Goal: Information Seeking & Learning: Learn about a topic

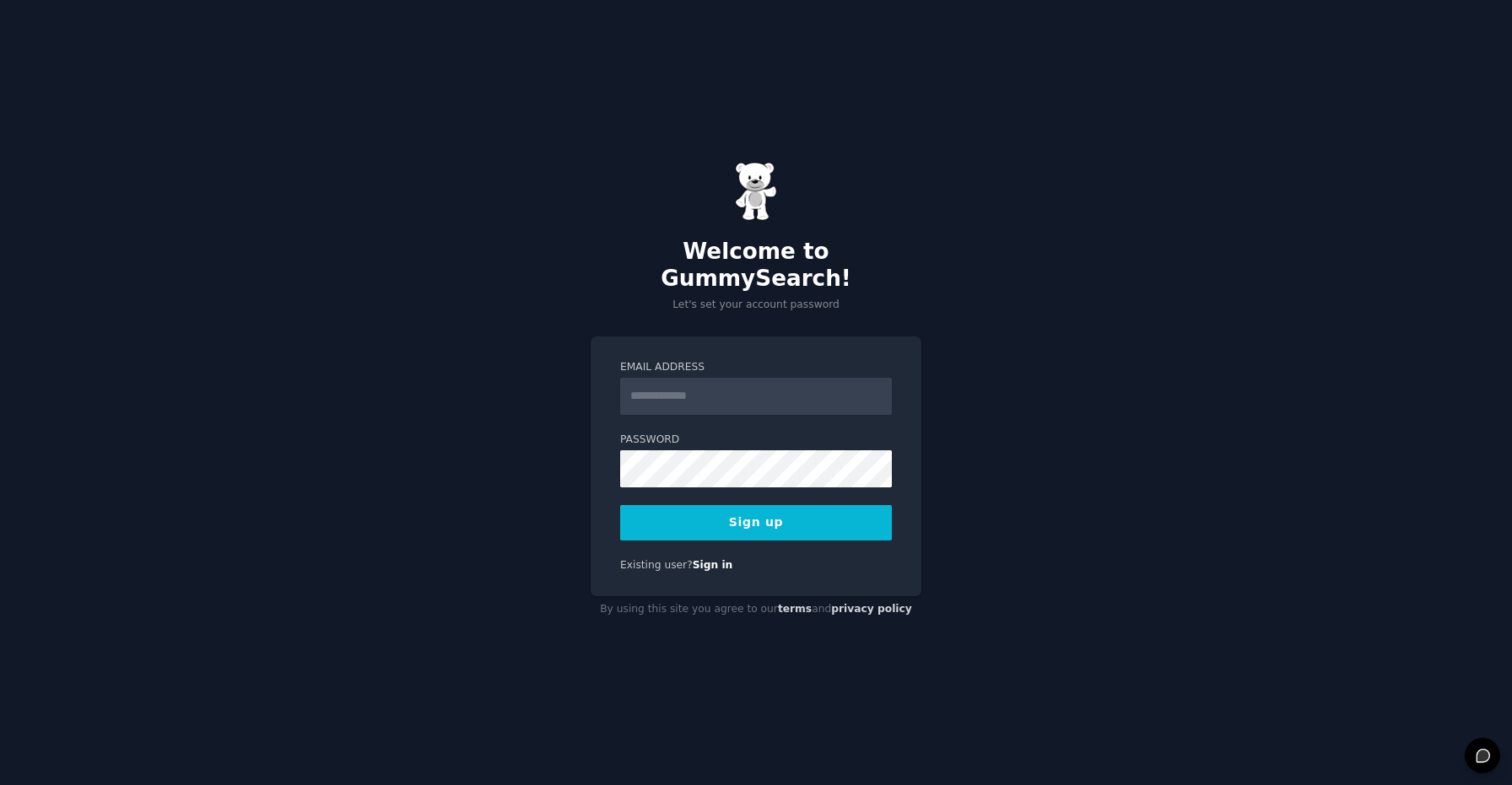
click at [726, 386] on input "Email Address" at bounding box center [756, 396] width 271 height 37
type input "**********"
click at [700, 505] on button "Sign up" at bounding box center [756, 522] width 271 height 35
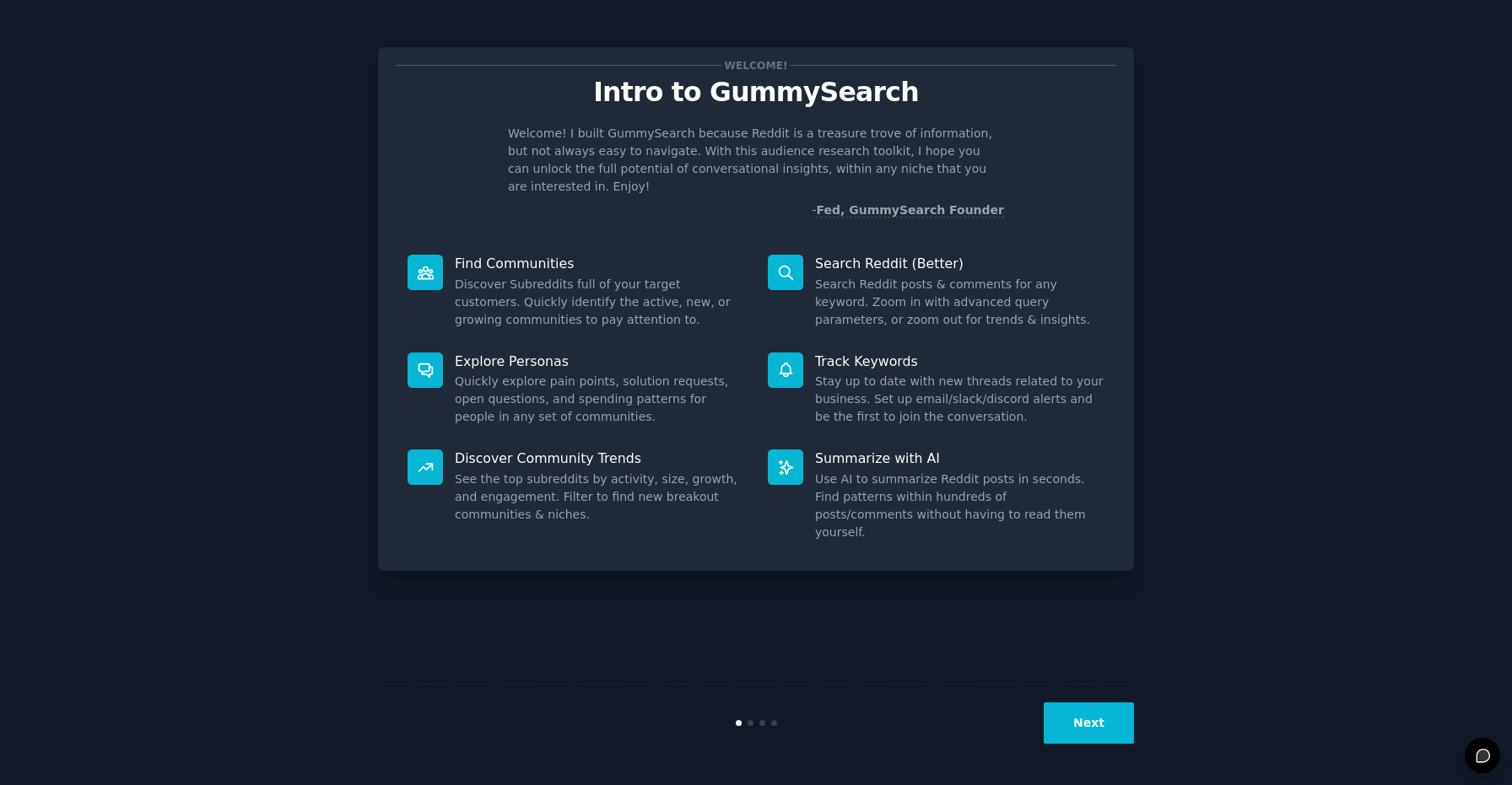
click at [1086, 712] on button "Next" at bounding box center [1088, 723] width 90 height 41
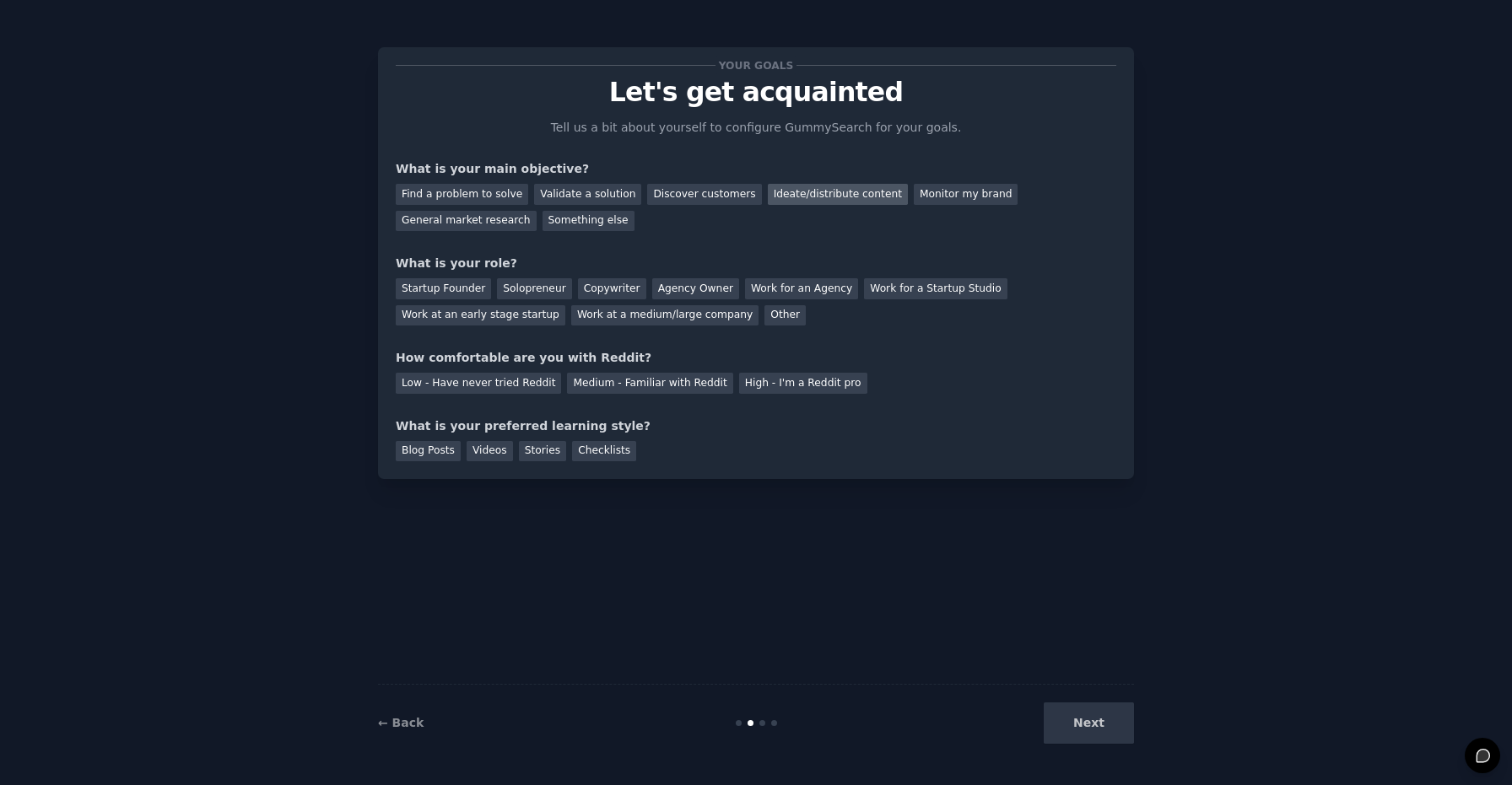
click at [828, 193] on div "Ideate/distribute content" at bounding box center [837, 194] width 140 height 21
click at [480, 289] on div "Startup Founder" at bounding box center [444, 288] width 96 height 21
click at [591, 381] on div "Medium - Familiar with Reddit" at bounding box center [649, 383] width 165 height 21
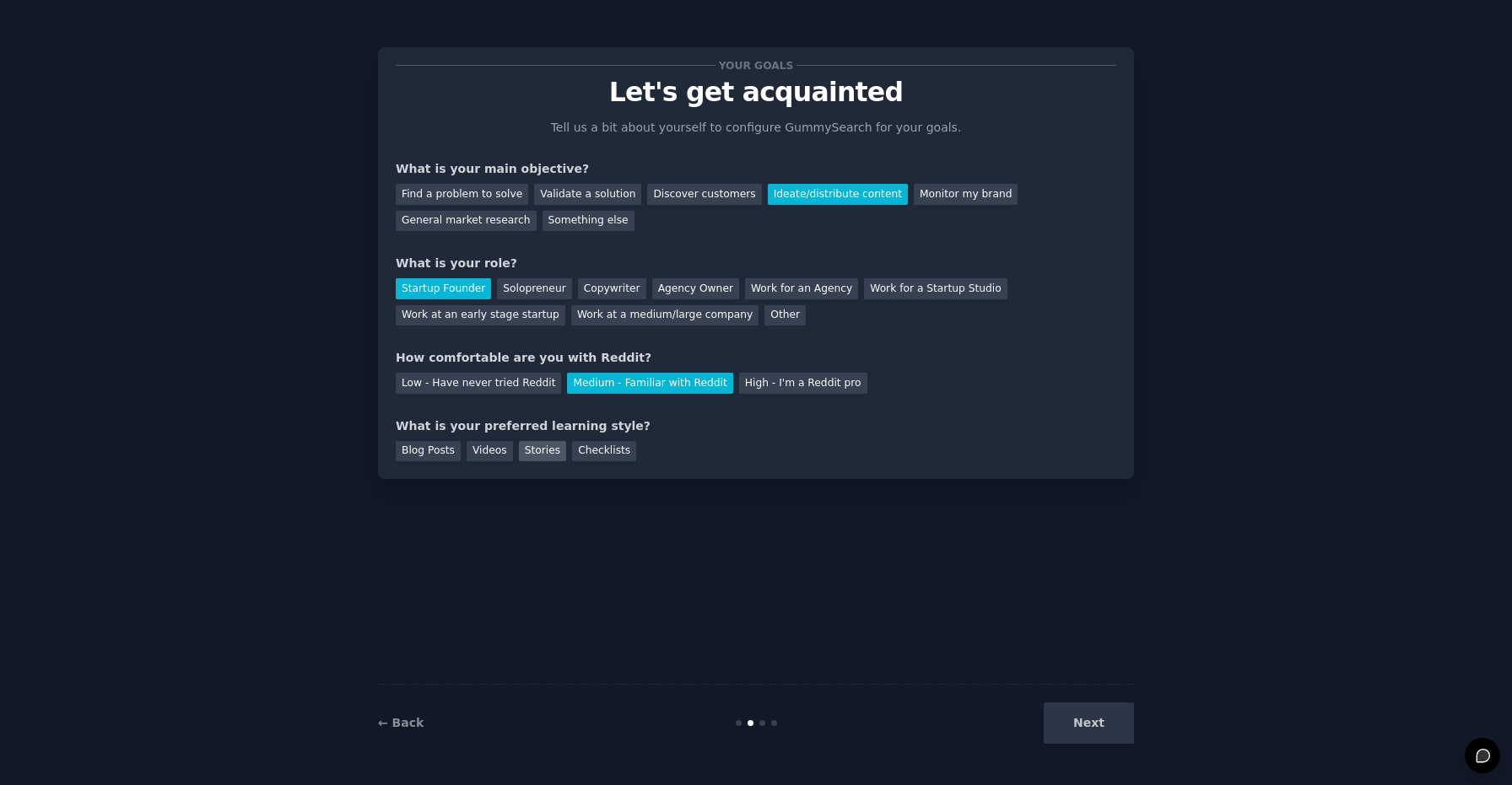
click at [527, 452] on div "Stories" at bounding box center [542, 451] width 47 height 21
click at [1078, 715] on button "Next" at bounding box center [1088, 723] width 90 height 41
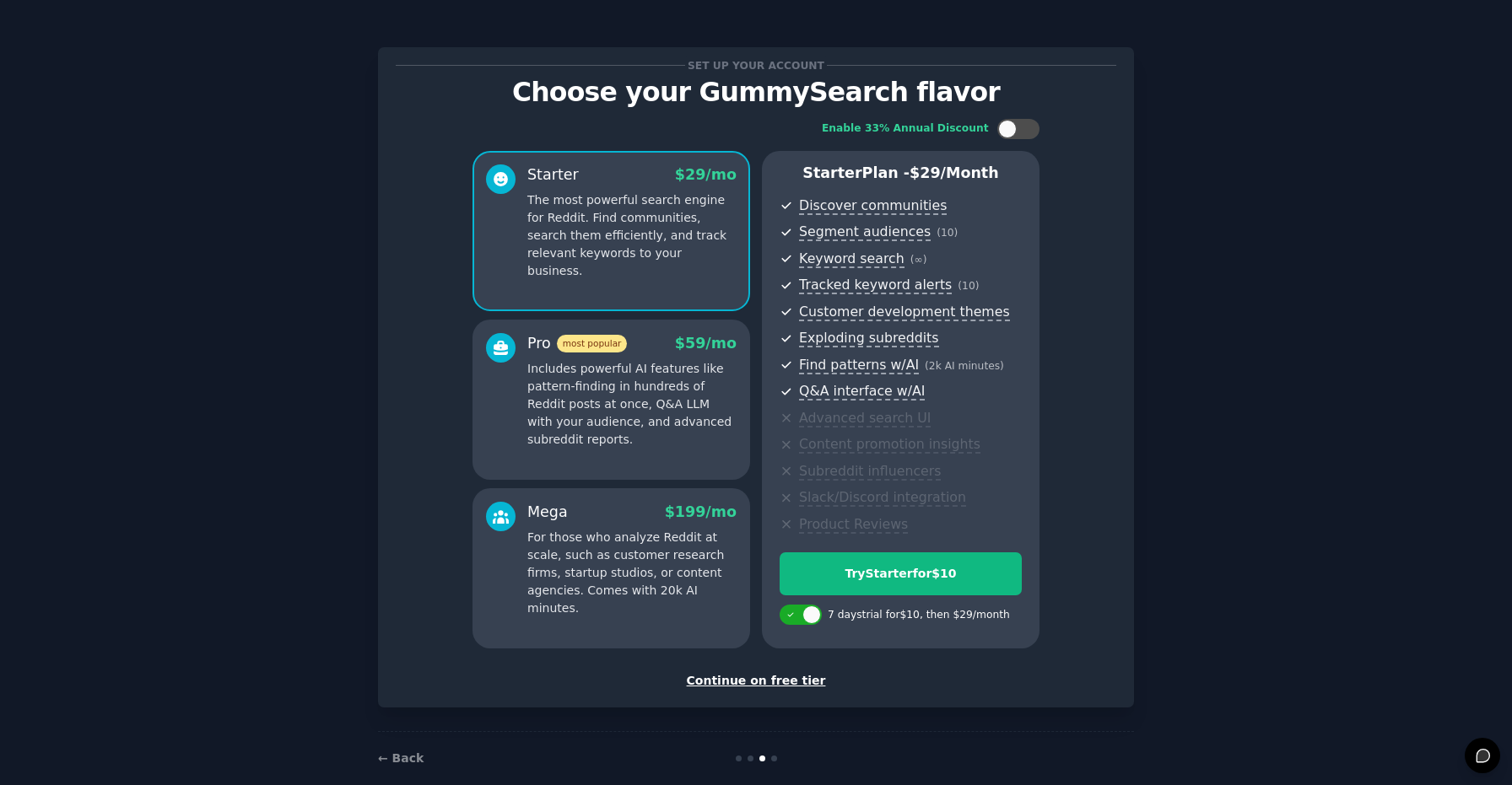
click at [769, 680] on div "Continue on free tier" at bounding box center [756, 681] width 720 height 18
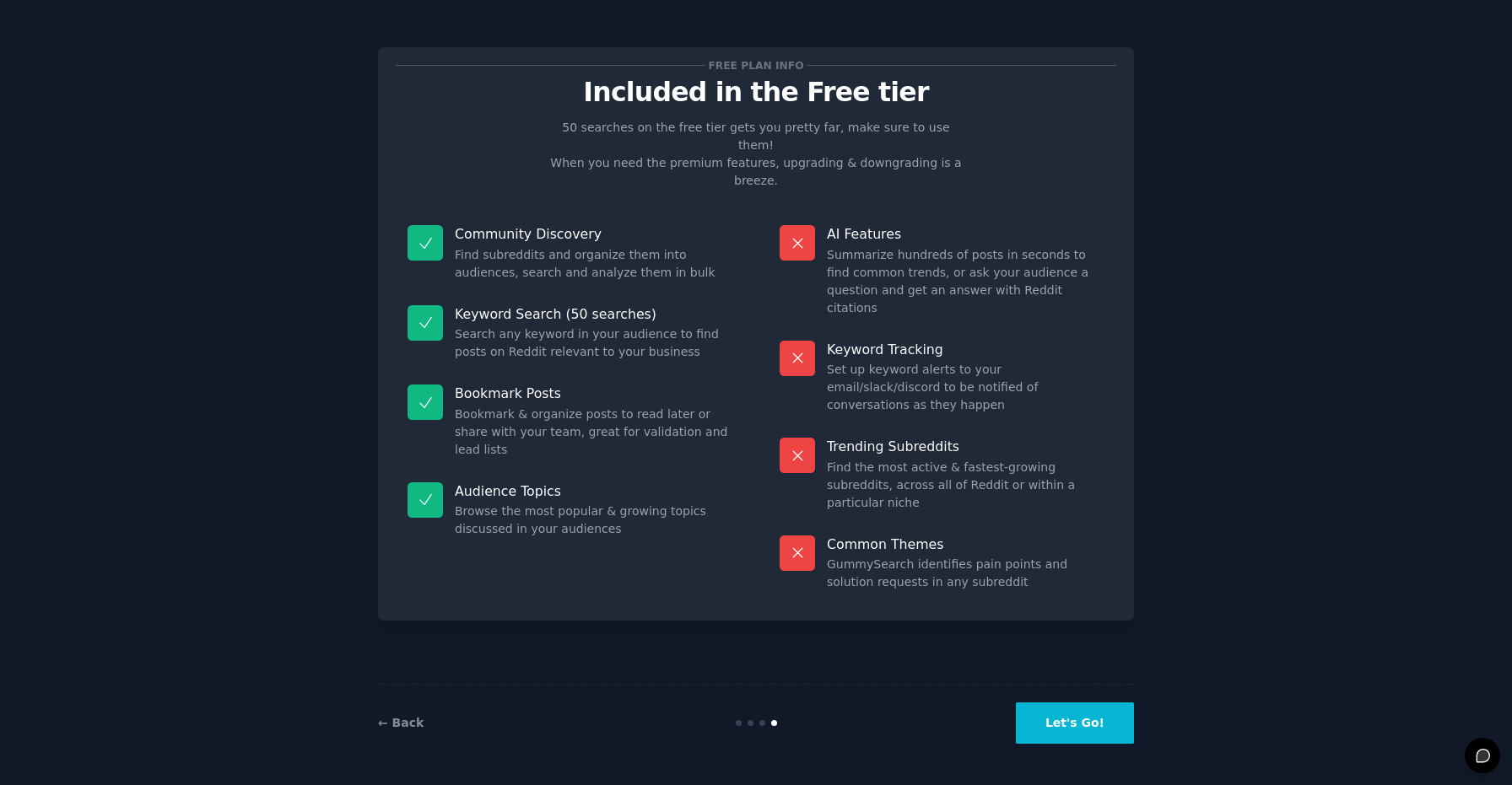
click at [1063, 713] on button "Let's Go!" at bounding box center [1074, 723] width 118 height 41
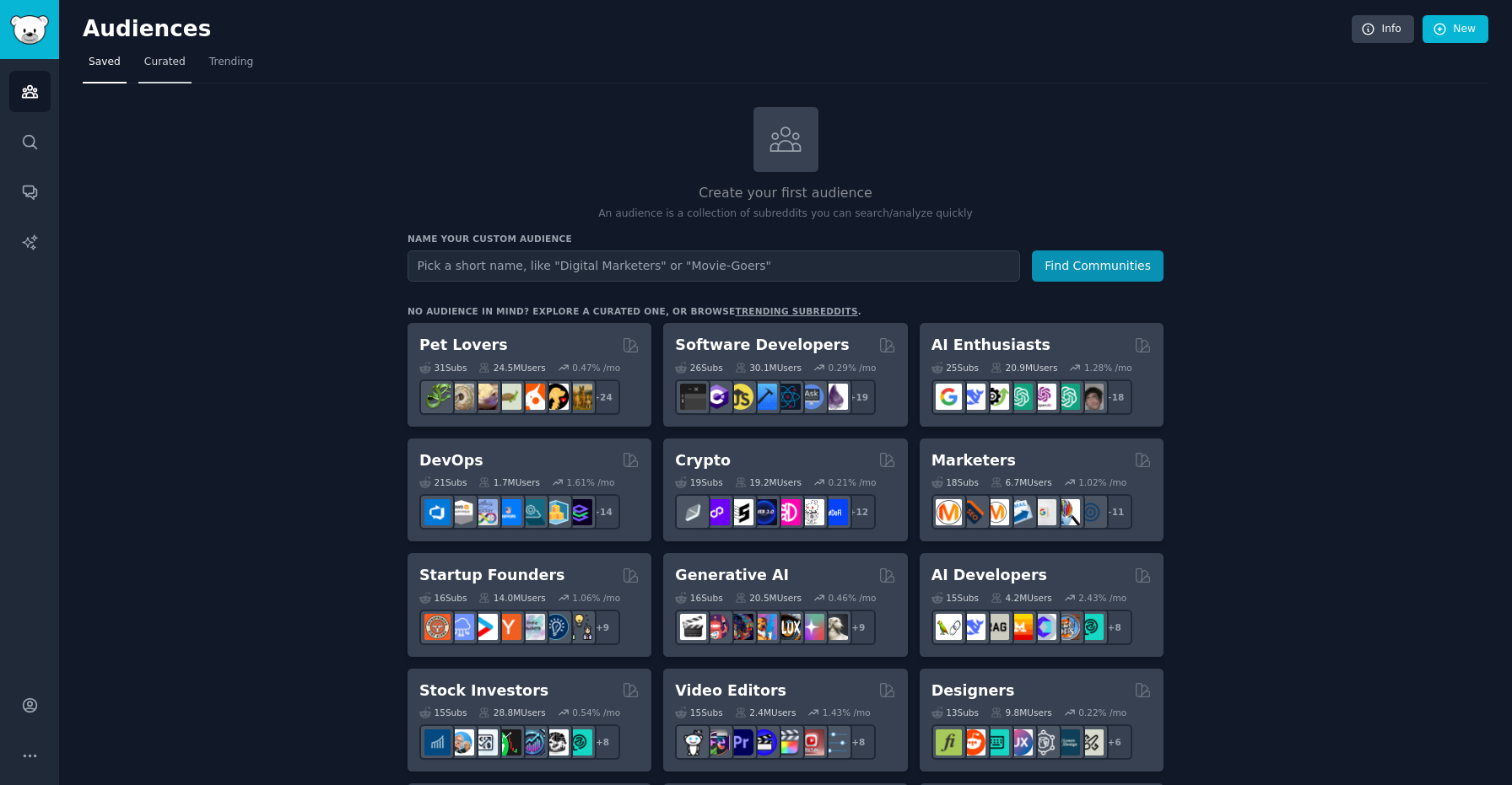
click at [160, 61] on span "Curated" at bounding box center [165, 62] width 41 height 15
click at [173, 59] on span "Curated" at bounding box center [165, 62] width 41 height 15
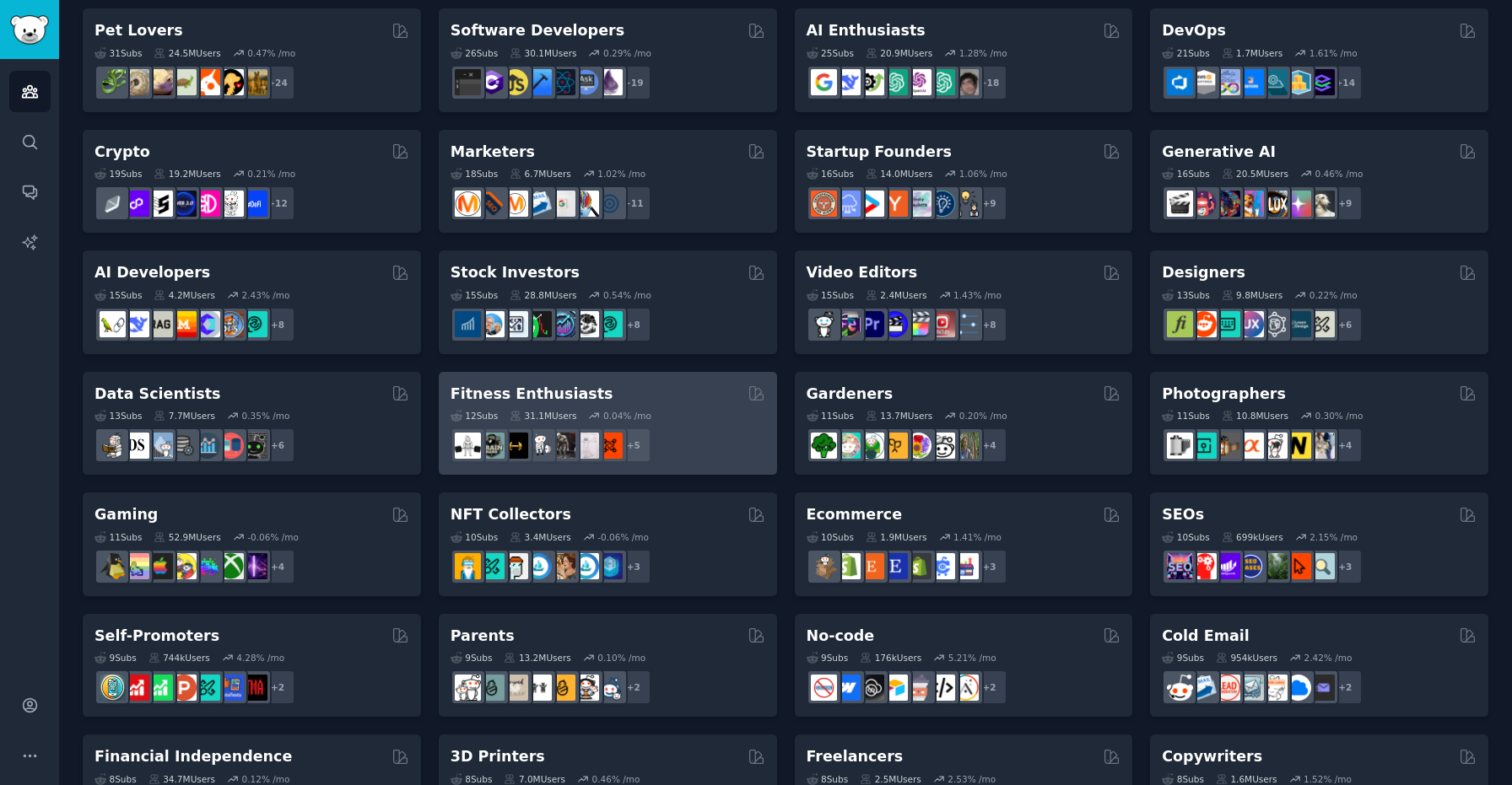
scroll to position [125, 0]
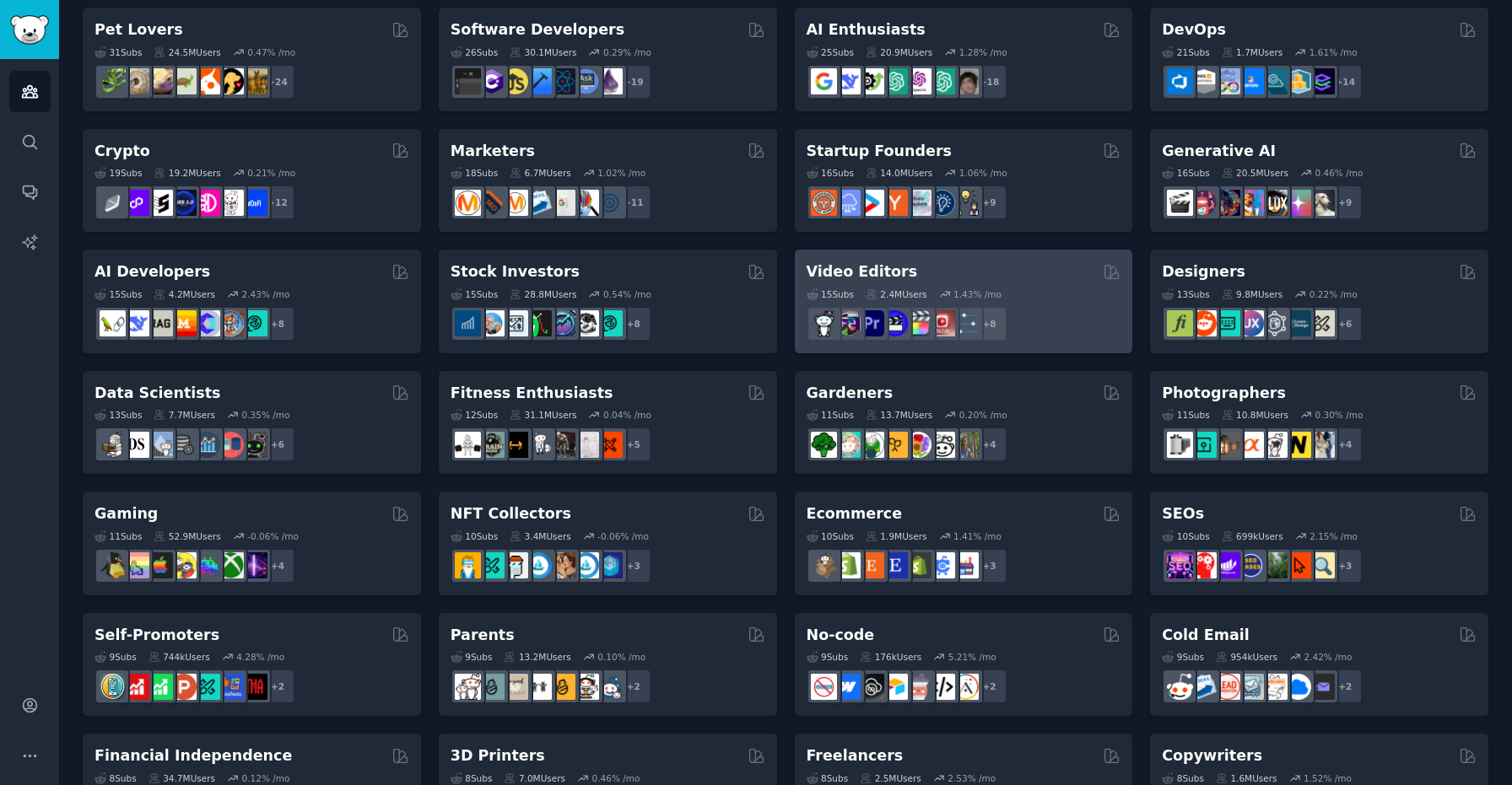
click at [857, 271] on h2 "Video Editors" at bounding box center [861, 271] width 111 height 21
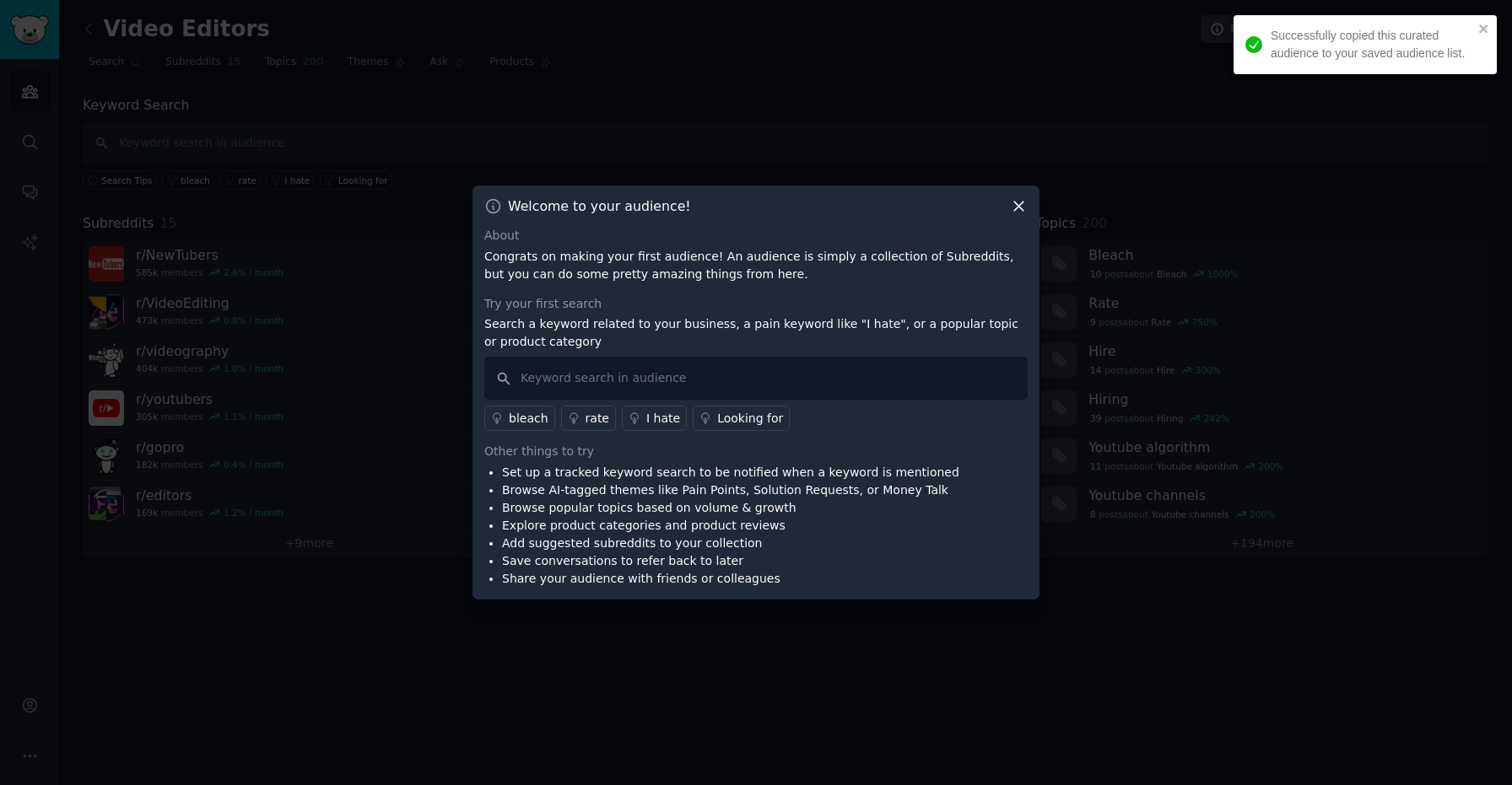
click at [1018, 206] on icon at bounding box center [1019, 207] width 9 height 9
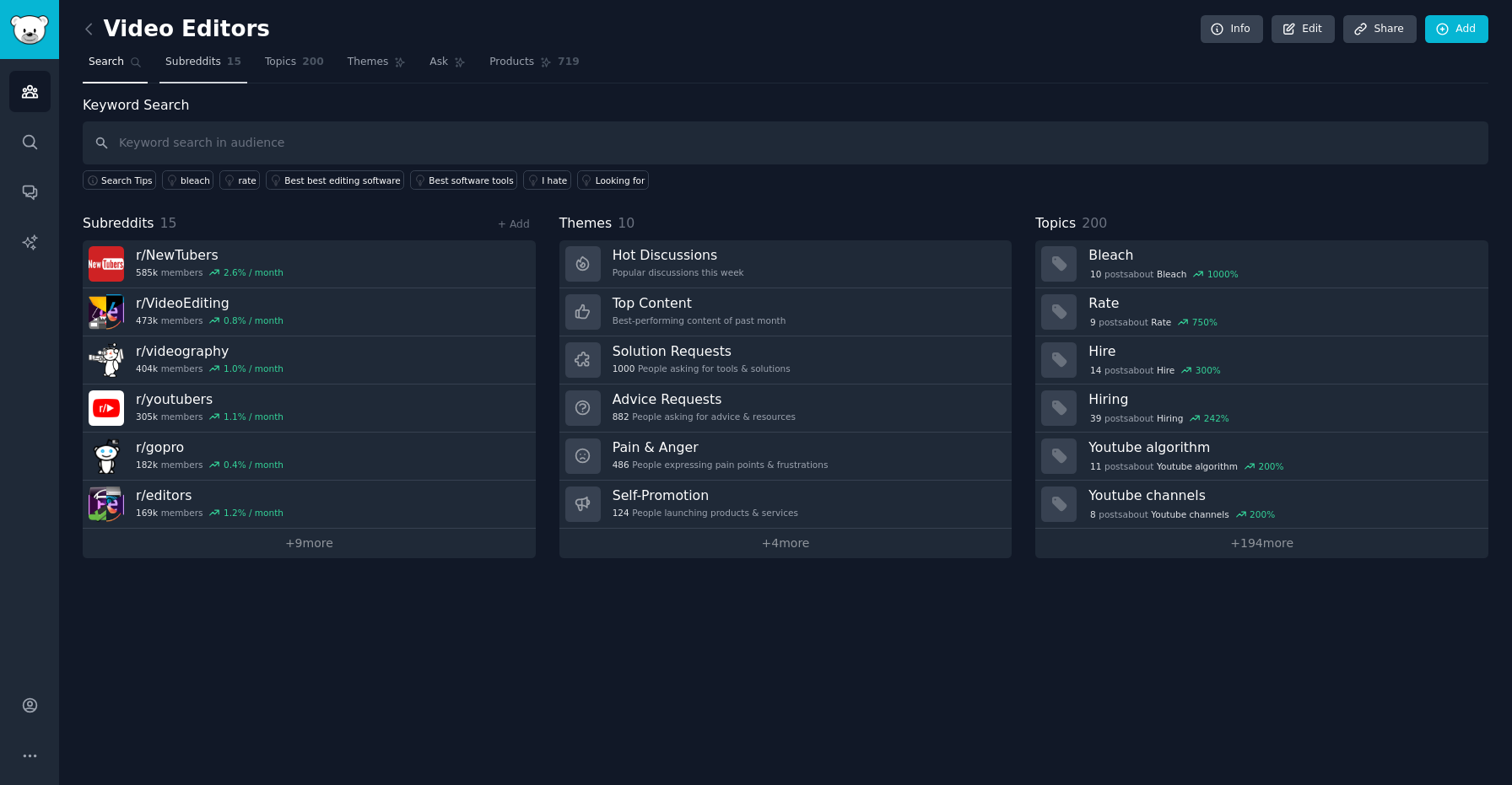
click at [209, 66] on span "Subreddits" at bounding box center [193, 62] width 56 height 15
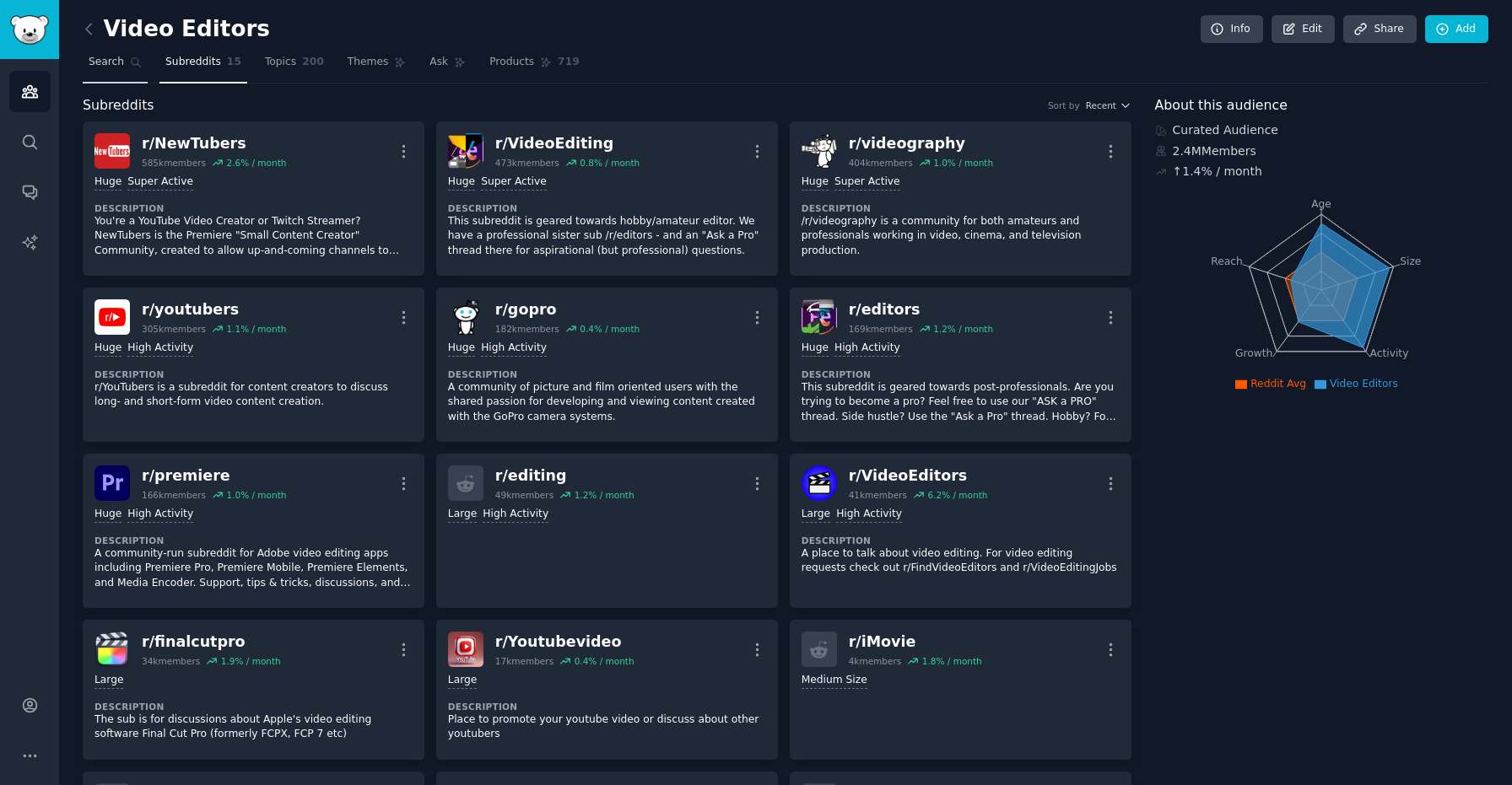
click at [121, 58] on span "Search" at bounding box center [105, 62] width 35 height 15
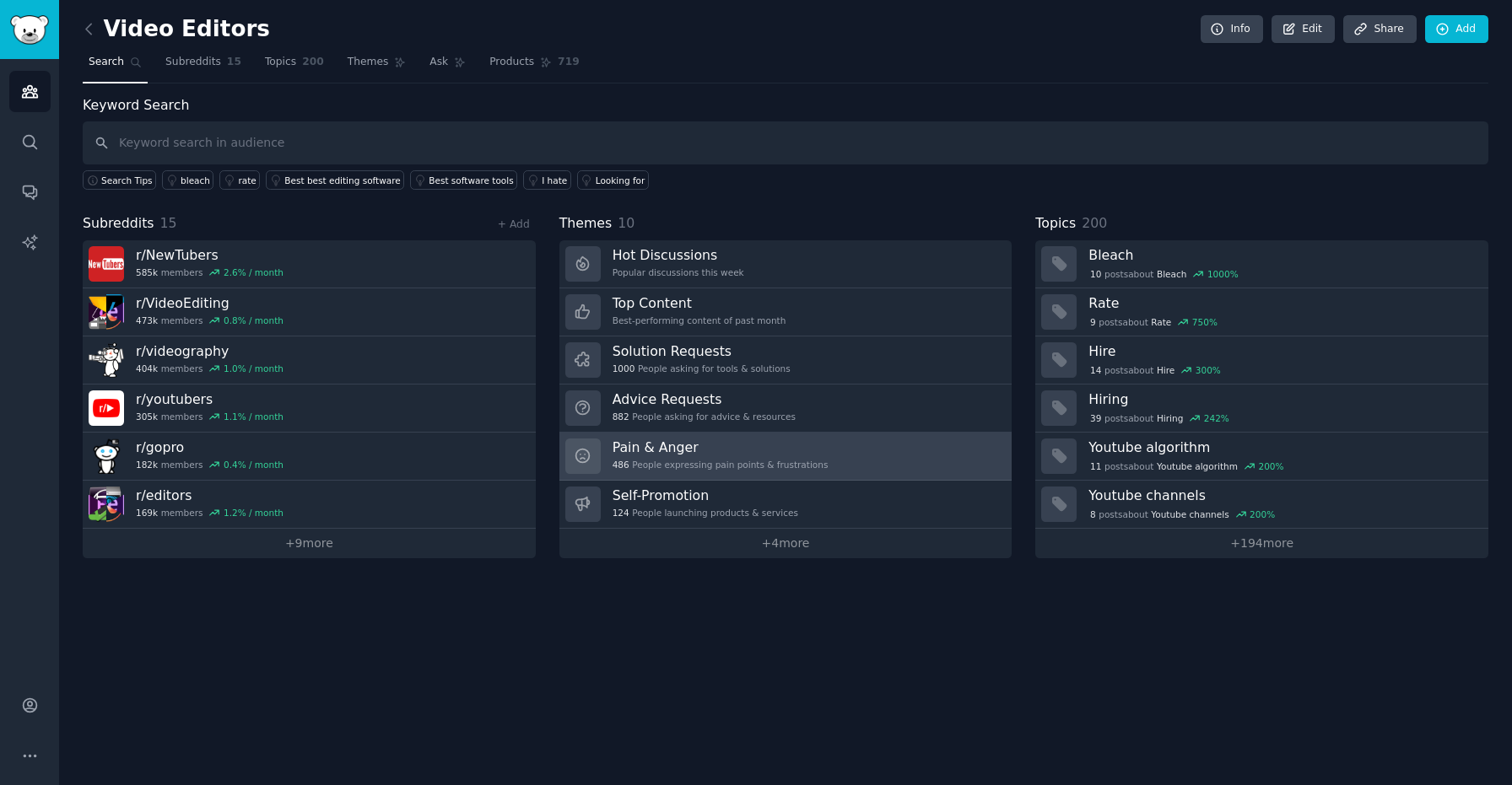
click at [672, 443] on h3 "Pain & Anger" at bounding box center [720, 447] width 216 height 18
